Goal: Check status

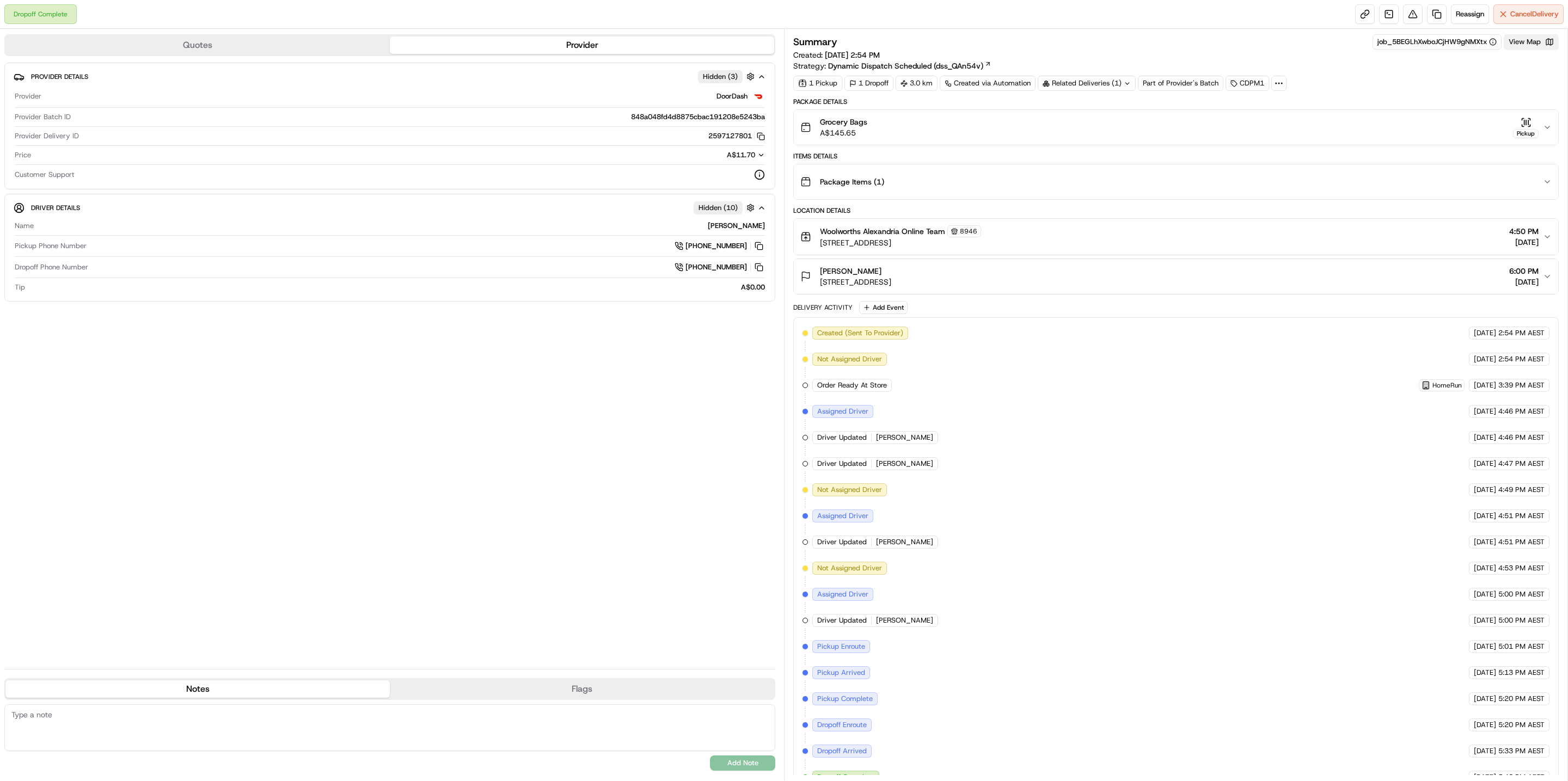
click at [1526, 44] on button "View Map" at bounding box center [1531, 42] width 55 height 15
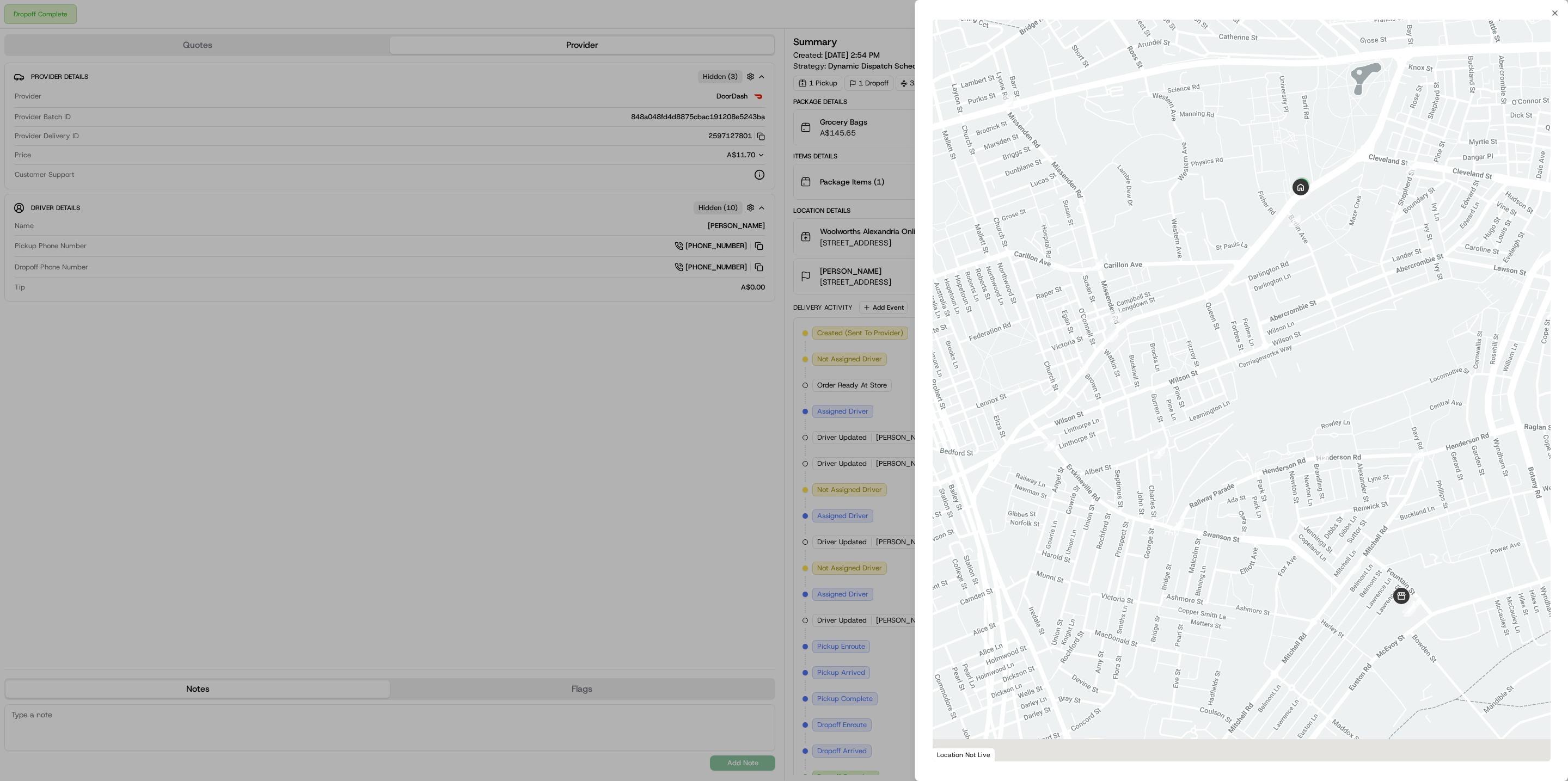
drag, startPoint x: 1257, startPoint y: 270, endPoint x: 1154, endPoint y: 159, distance: 151.4
click at [1156, 162] on div at bounding box center [1241, 390] width 618 height 742
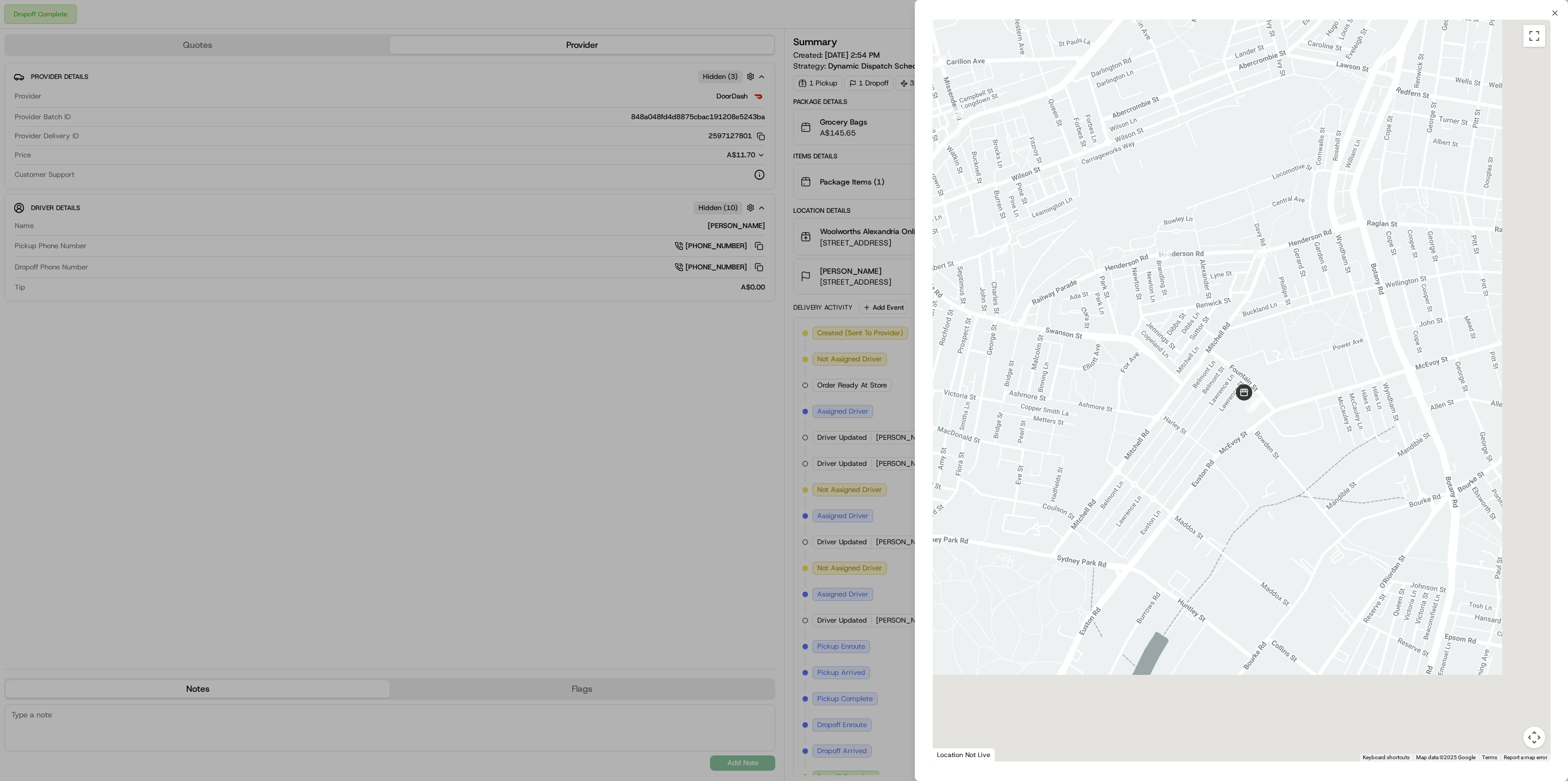
drag, startPoint x: 1310, startPoint y: 387, endPoint x: 1280, endPoint y: 336, distance: 59.2
click at [1281, 336] on div at bounding box center [1241, 390] width 618 height 742
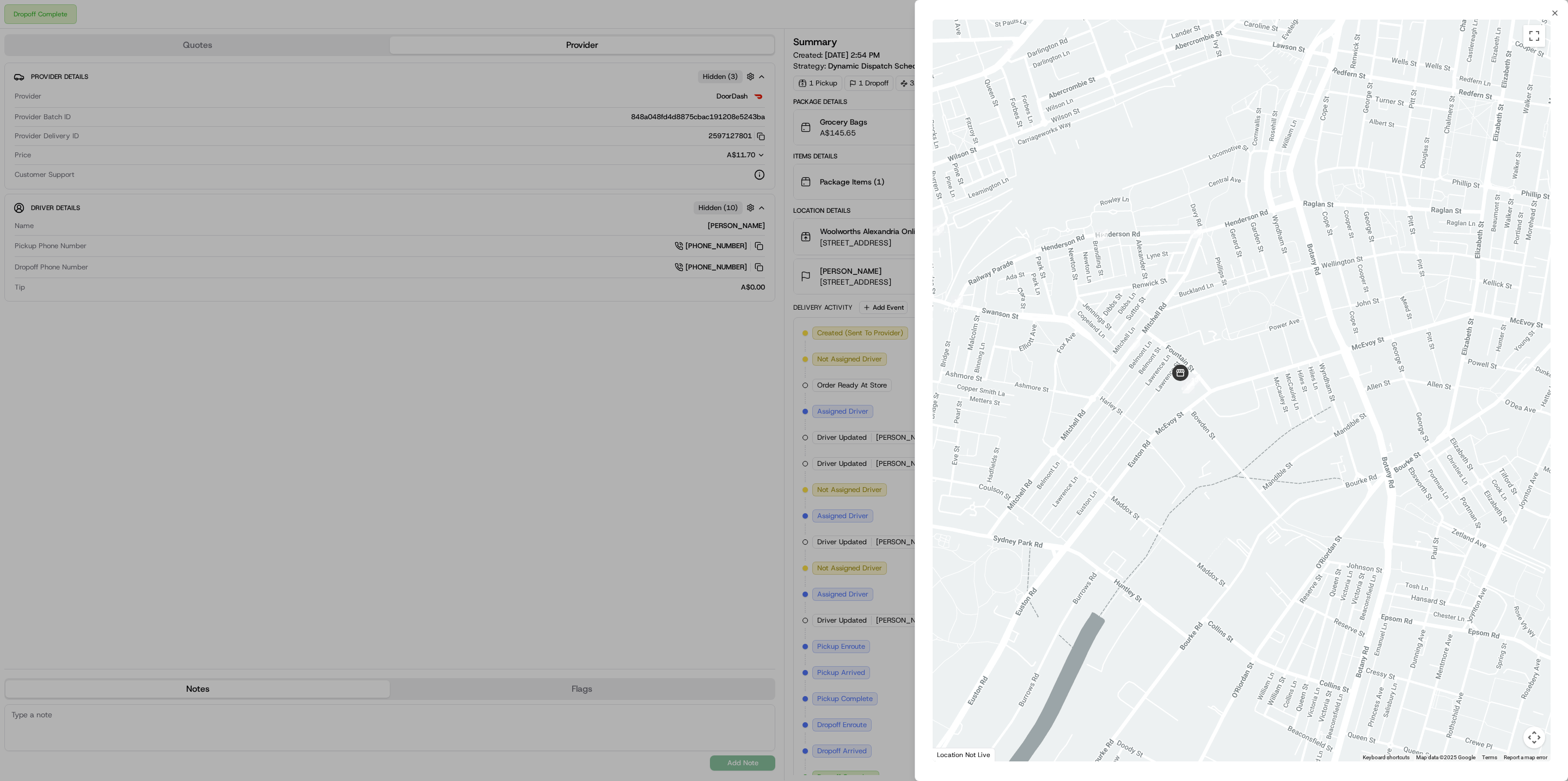
drag, startPoint x: 1158, startPoint y: 219, endPoint x: 1164, endPoint y: 505, distance: 286.1
click at [1165, 498] on div at bounding box center [1241, 390] width 618 height 742
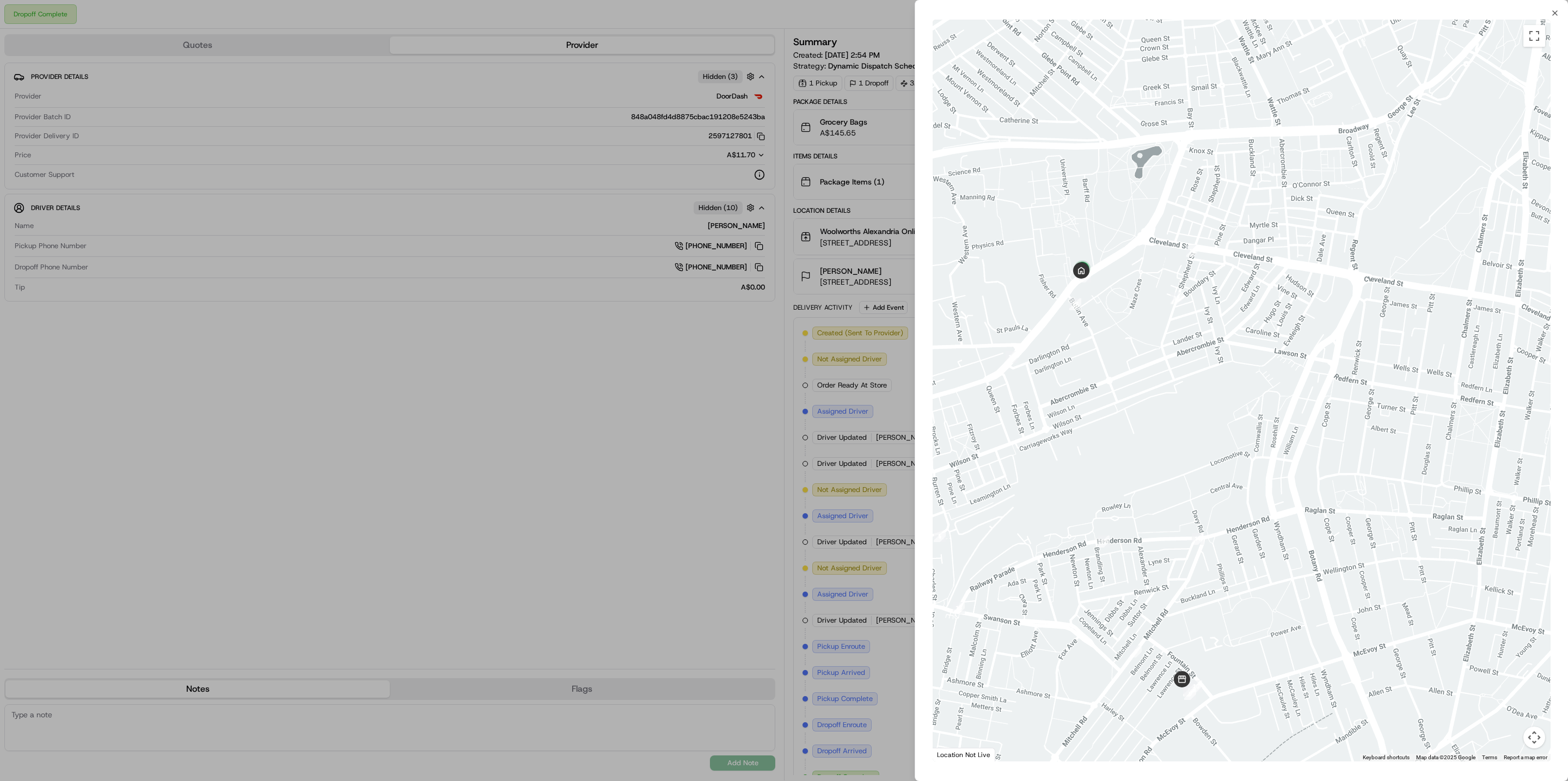
drag, startPoint x: 1157, startPoint y: 333, endPoint x: 1176, endPoint y: 363, distance: 35.5
click at [1176, 363] on div at bounding box center [1241, 390] width 618 height 742
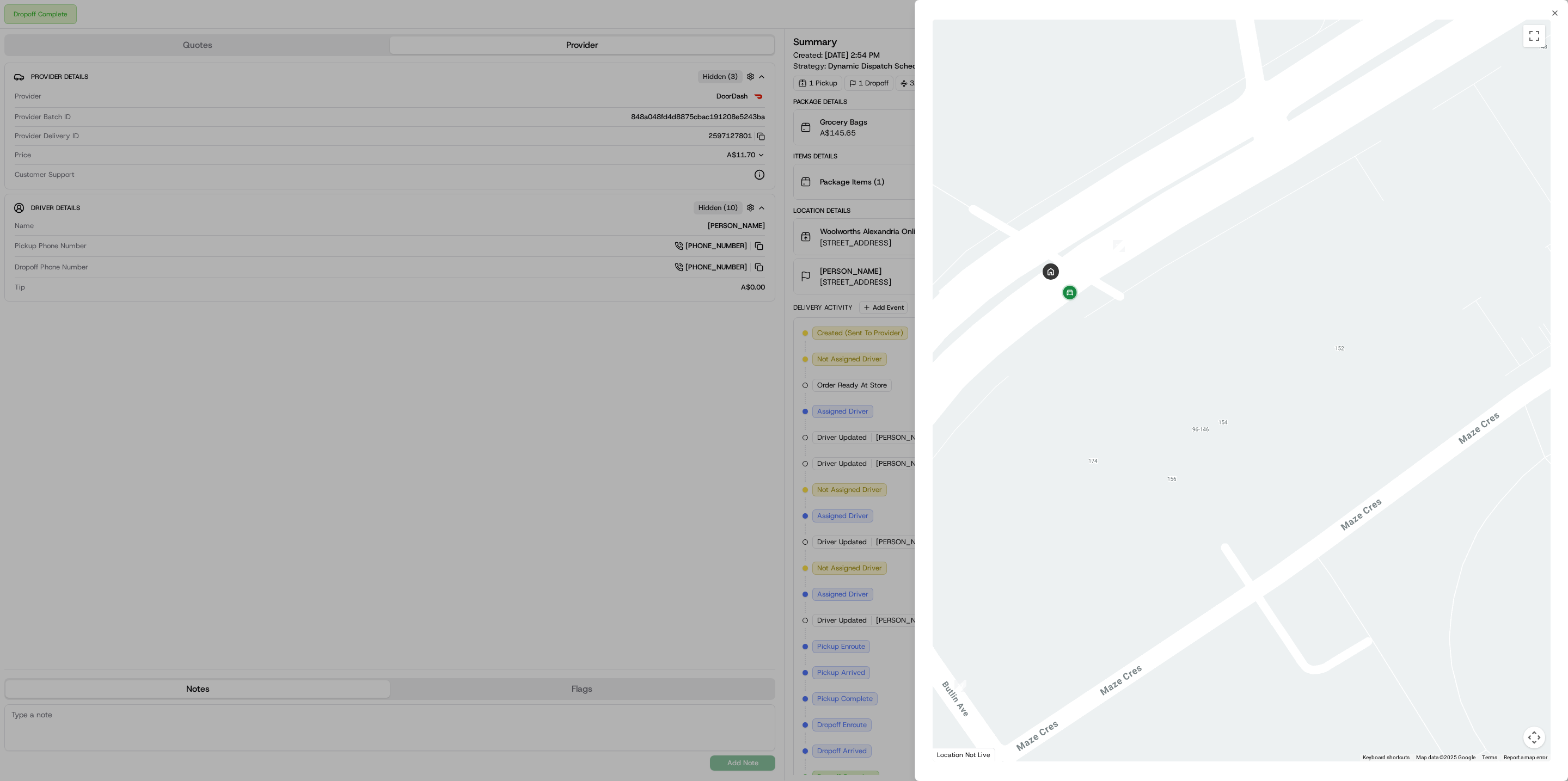
drag, startPoint x: 1078, startPoint y: 371, endPoint x: 1101, endPoint y: 370, distance: 23.0
click at [1100, 371] on div at bounding box center [1241, 390] width 618 height 742
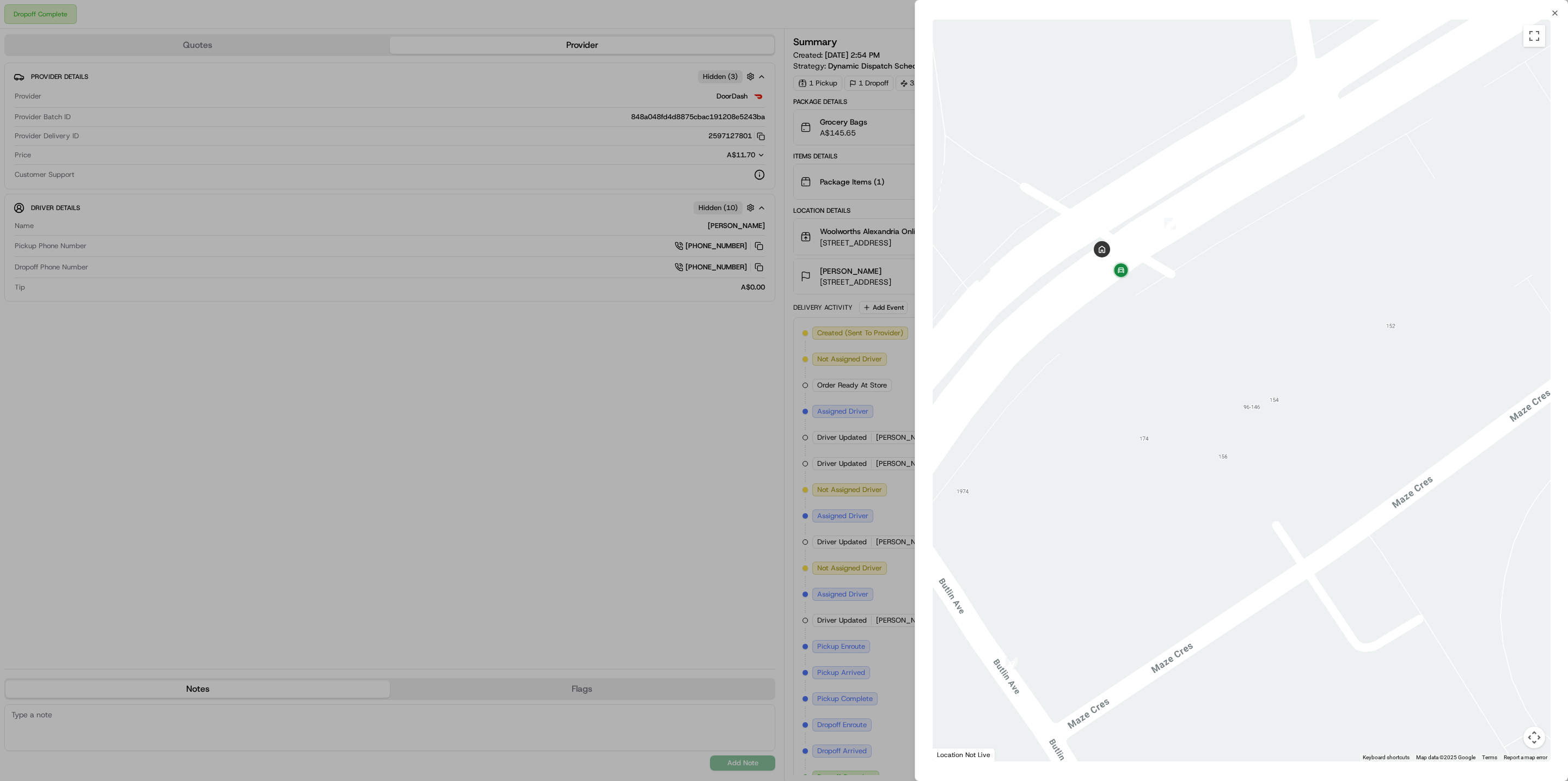
drag, startPoint x: 1047, startPoint y: 312, endPoint x: 1100, endPoint y: 286, distance: 59.0
click at [1100, 286] on div at bounding box center [1241, 390] width 618 height 742
click at [827, 364] on div at bounding box center [784, 390] width 1568 height 781
